Goal: Transaction & Acquisition: Obtain resource

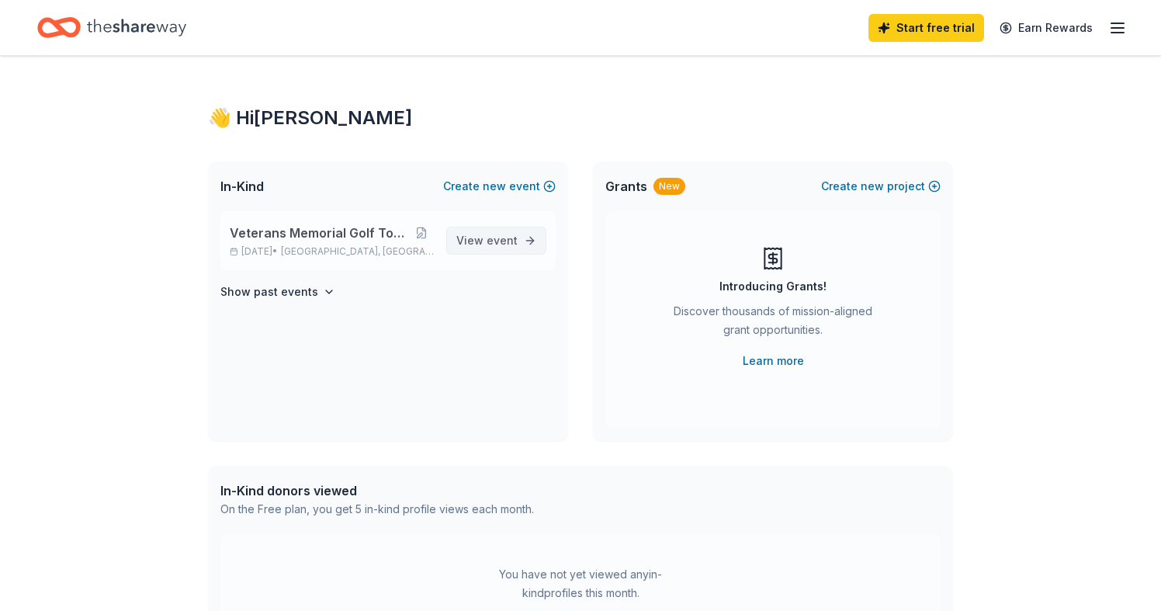
click at [490, 241] on span "event" at bounding box center [502, 240] width 31 height 13
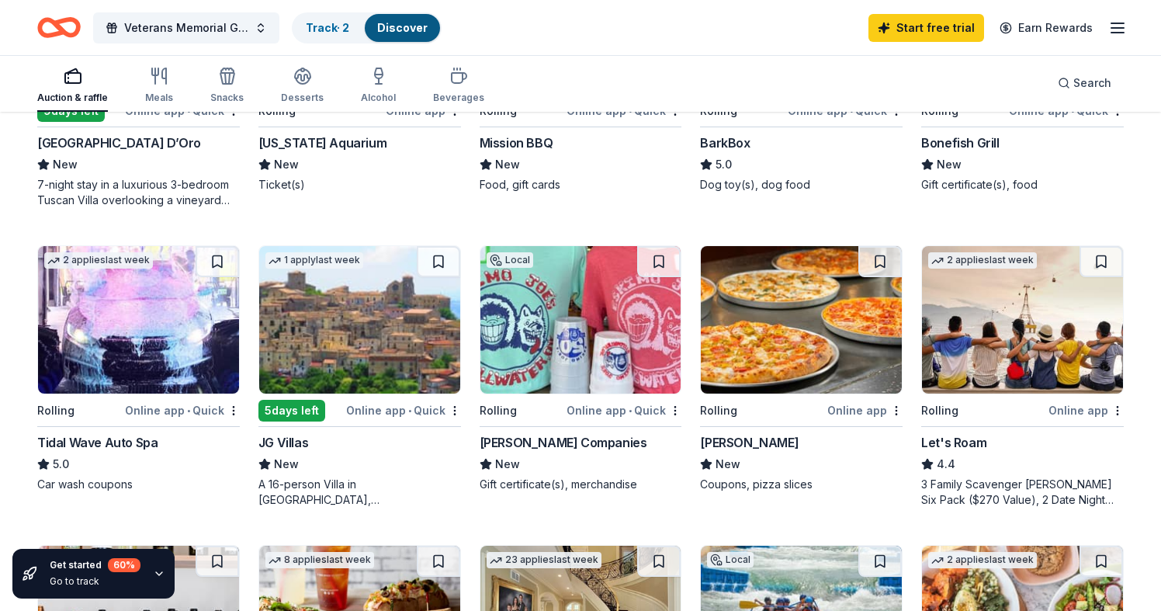
scroll to position [643, 0]
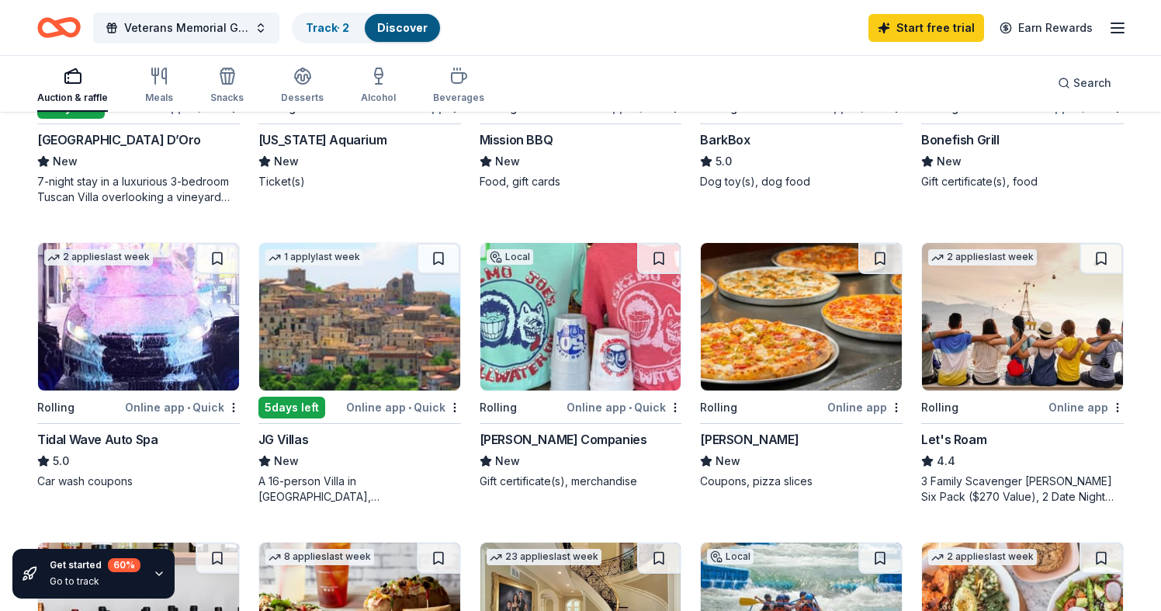
click at [600, 317] on img at bounding box center [580, 316] width 201 height 147
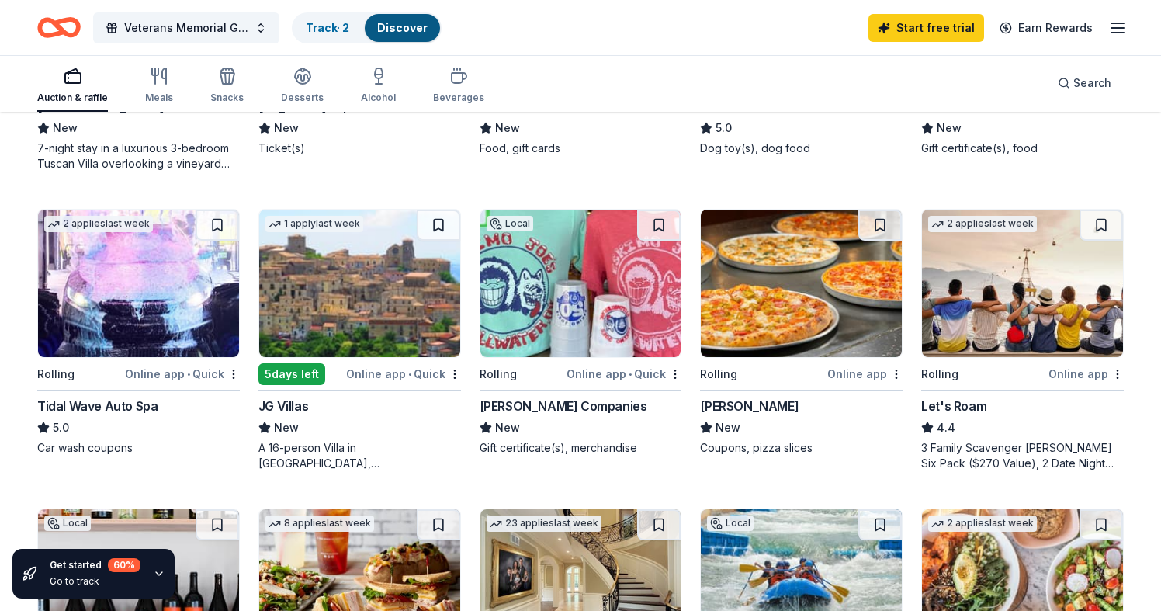
scroll to position [677, 0]
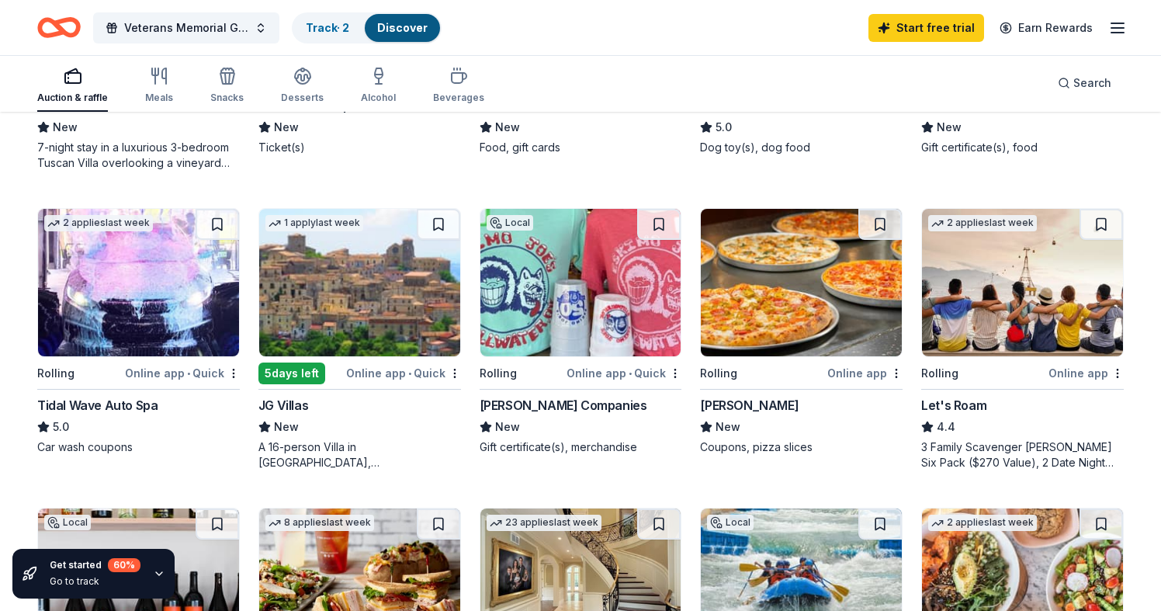
click at [332, 327] on img at bounding box center [359, 282] width 201 height 147
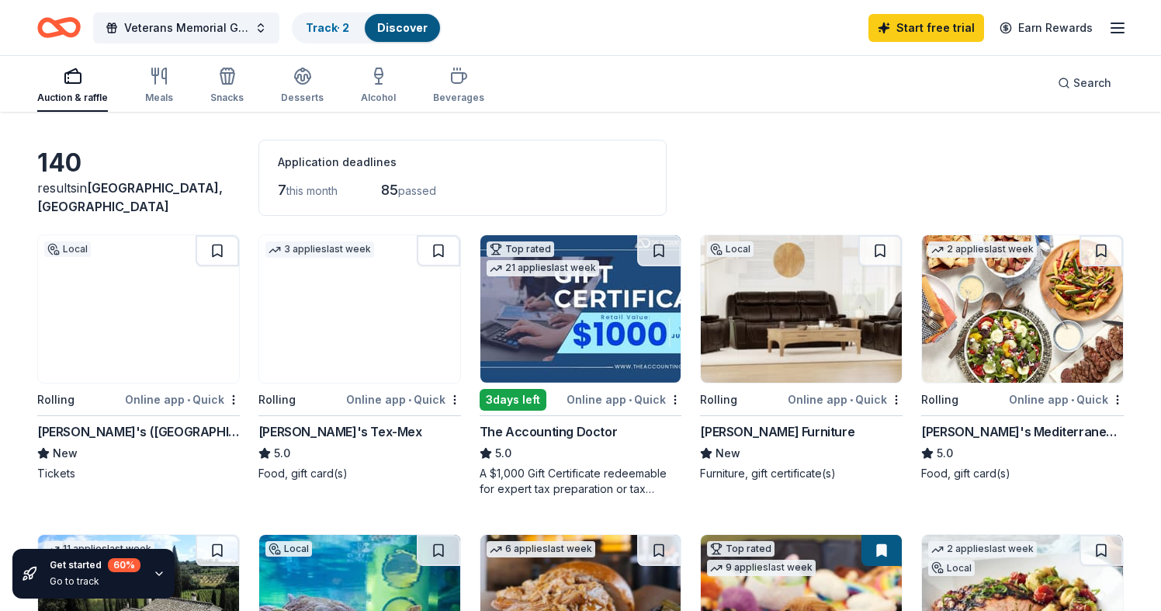
scroll to position [53, 0]
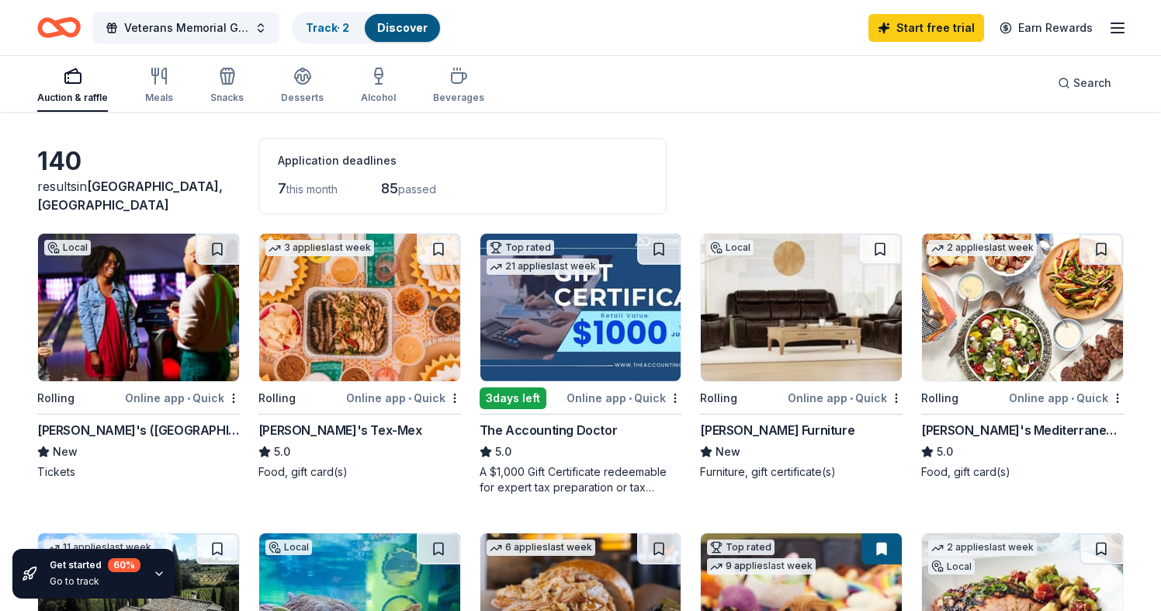
click at [124, 327] on img at bounding box center [138, 307] width 201 height 147
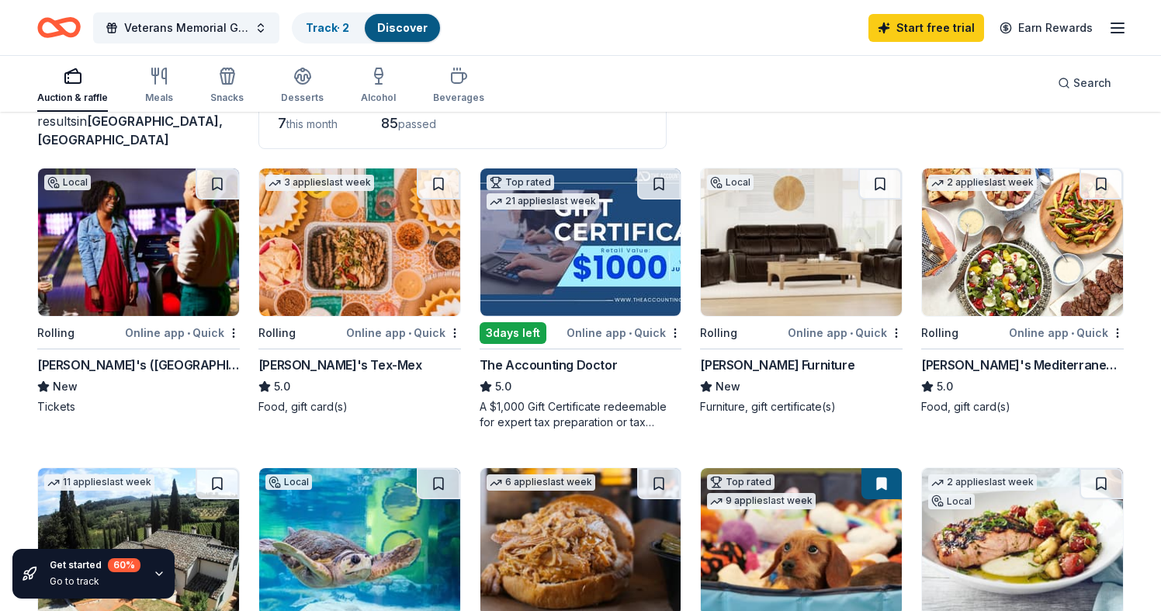
scroll to position [118, 0]
click at [1121, 22] on icon "button" at bounding box center [1117, 28] width 19 height 19
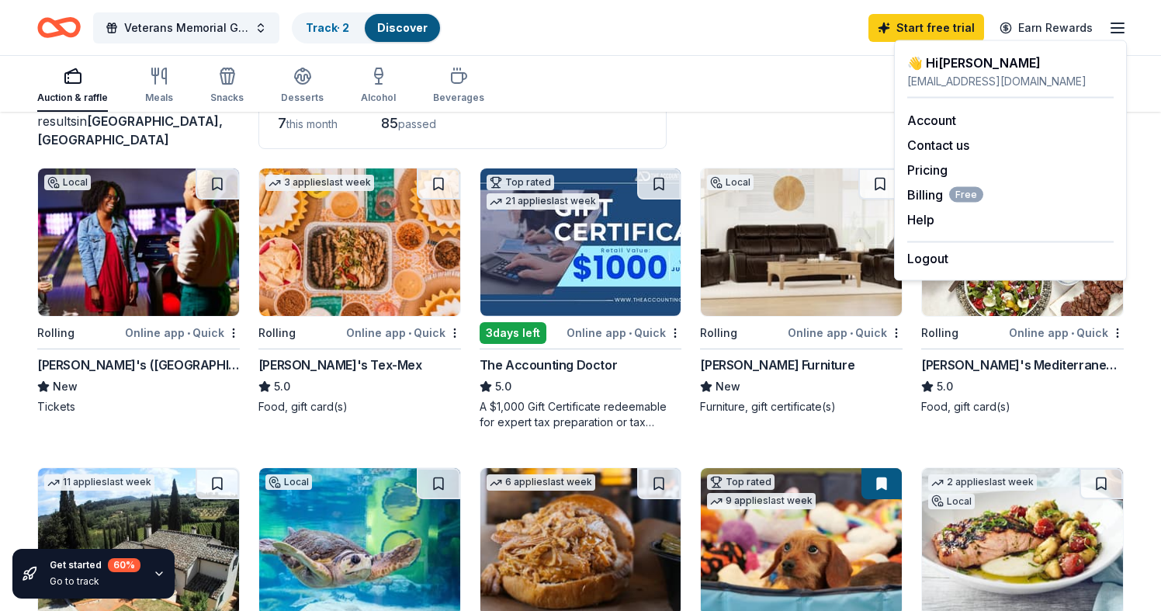
click at [733, 85] on div "Auction & raffle Meals Snacks Desserts Alcohol Beverages Search" at bounding box center [580, 82] width 1086 height 57
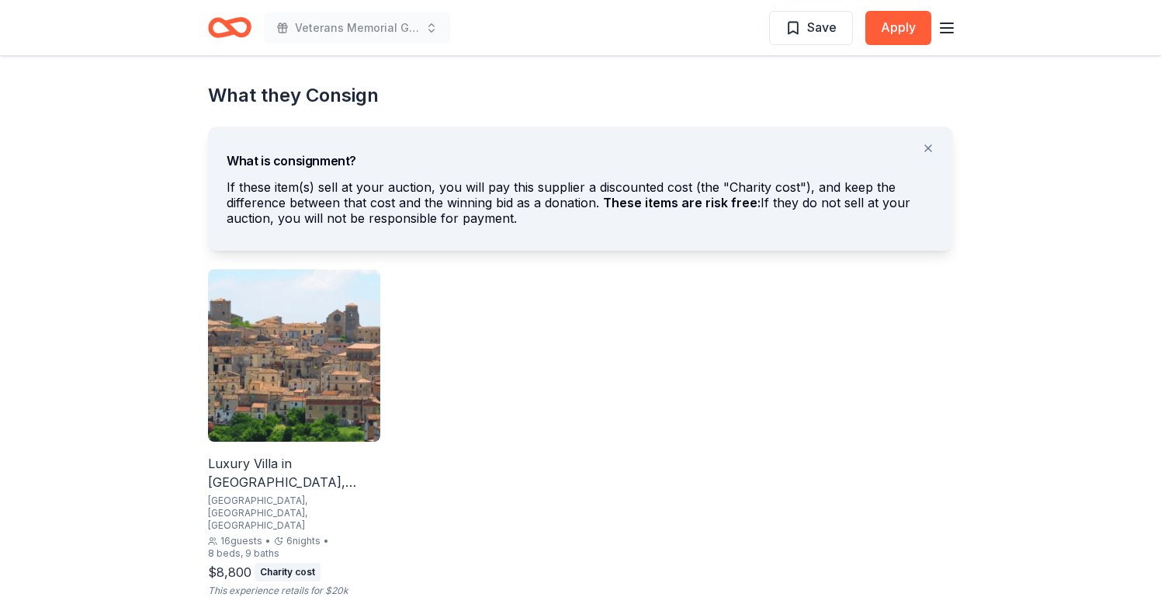
scroll to position [830, 0]
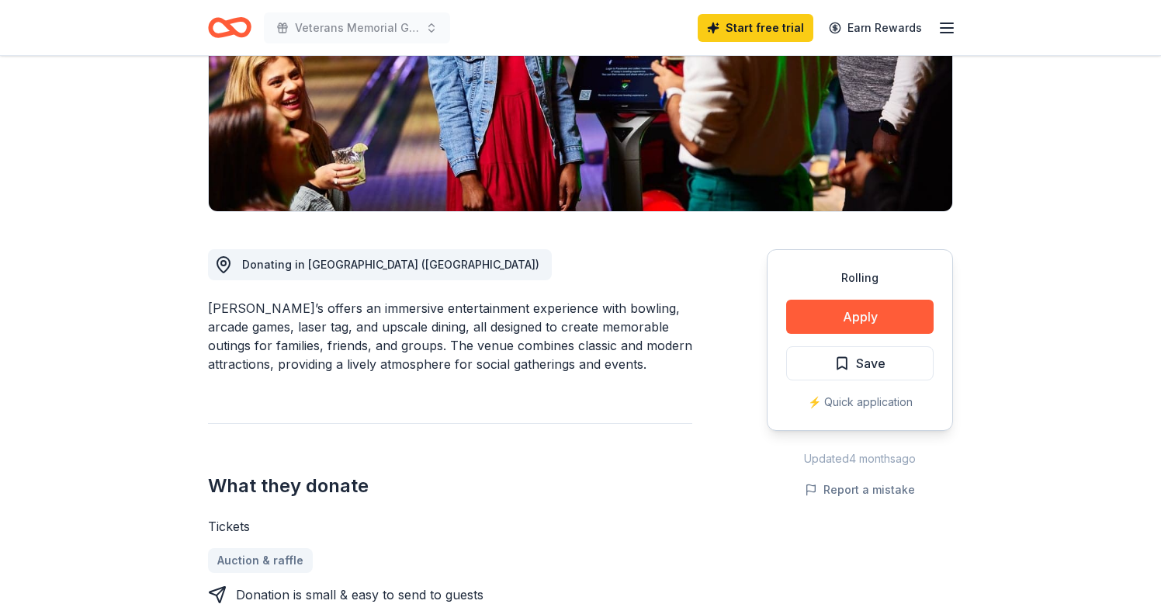
scroll to position [295, 0]
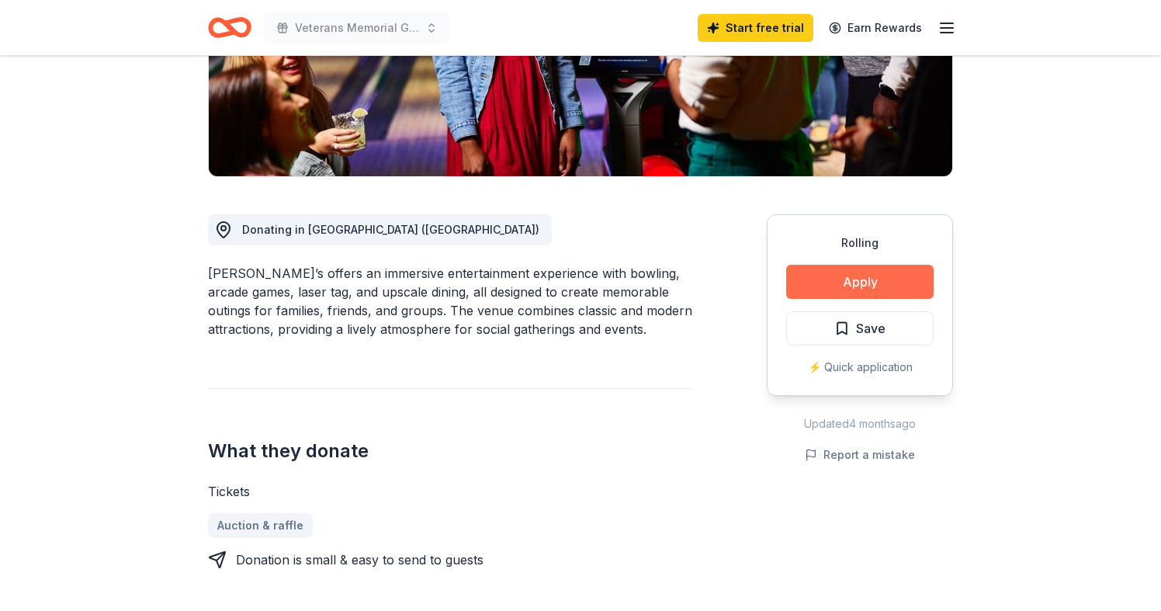
click at [884, 292] on button "Apply" at bounding box center [859, 282] width 147 height 34
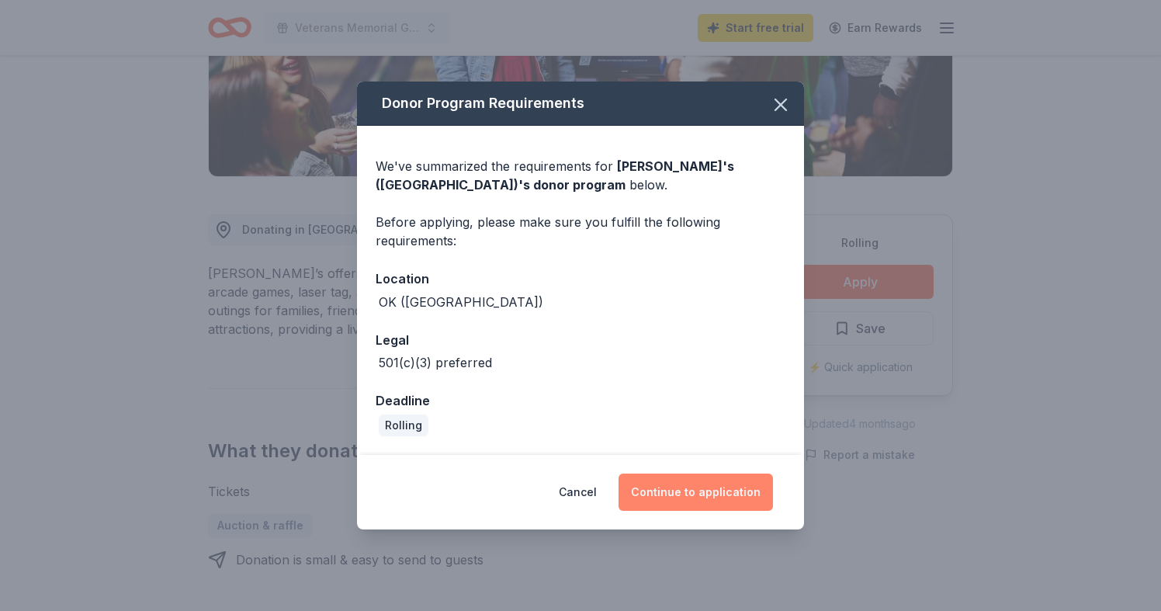
click at [684, 508] on button "Continue to application" at bounding box center [696, 491] width 154 height 37
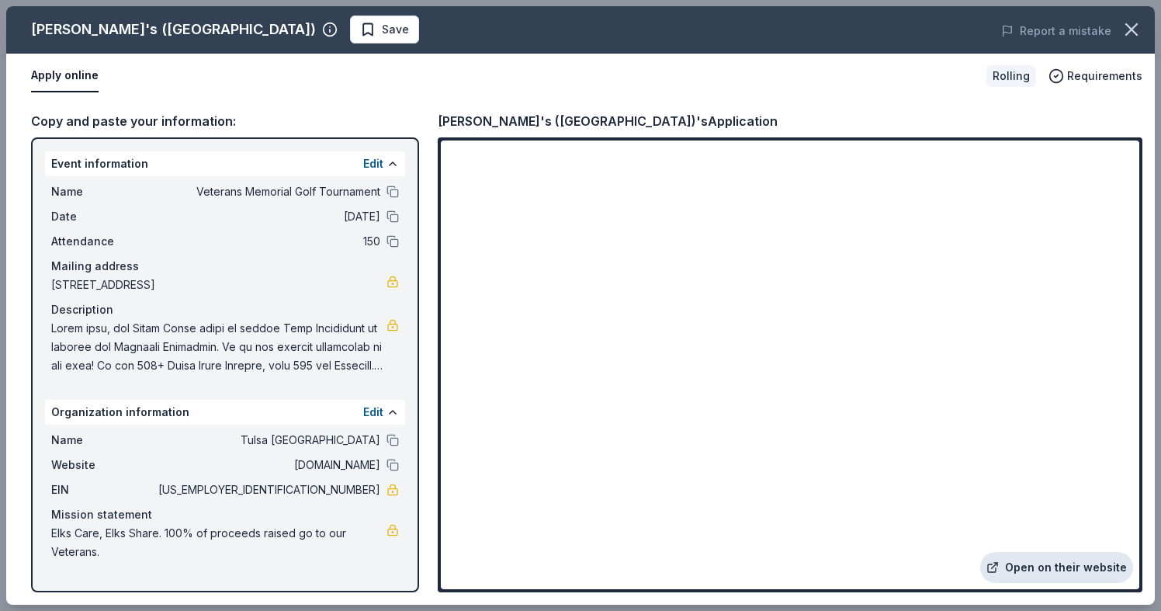
click at [1038, 567] on link "Open on their website" at bounding box center [1056, 567] width 153 height 31
click at [50, 75] on button "Apply online" at bounding box center [65, 76] width 68 height 33
click at [1096, 81] on span "Requirements" at bounding box center [1104, 76] width 75 height 19
click at [1017, 71] on div "Rolling" at bounding box center [1011, 76] width 50 height 22
click at [1060, 562] on link "Open on their website" at bounding box center [1056, 567] width 153 height 31
